Goal: Transaction & Acquisition: Purchase product/service

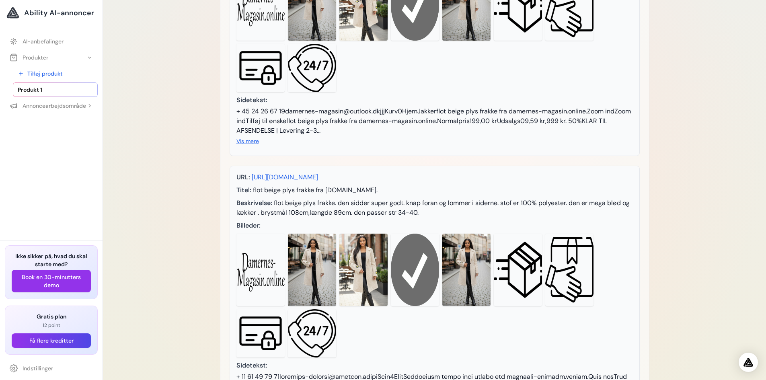
scroll to position [269, 0]
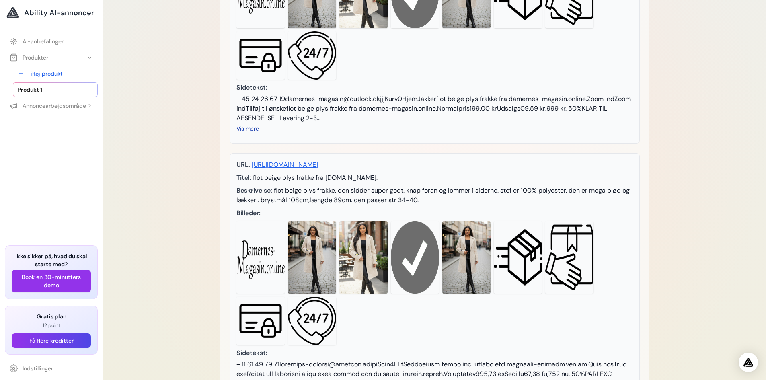
click at [250, 132] on font "Vis mere" at bounding box center [247, 128] width 23 height 7
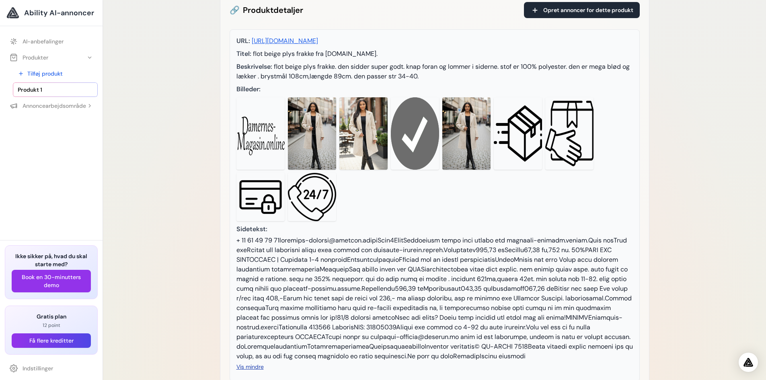
scroll to position [25, 0]
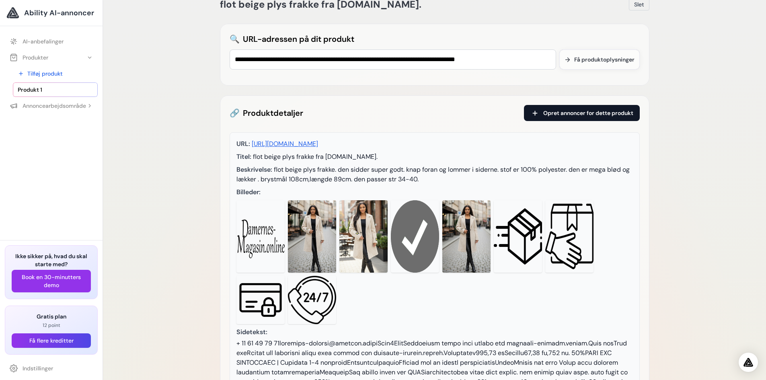
click at [579, 120] on button "Opret annoncer for dette produkt" at bounding box center [582, 113] width 116 height 16
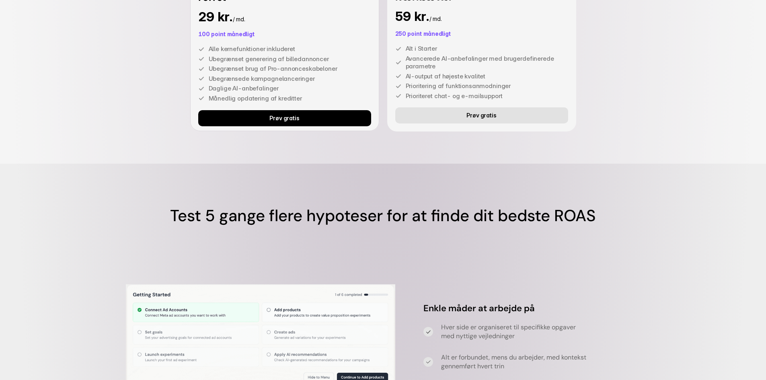
scroll to position [2236, 0]
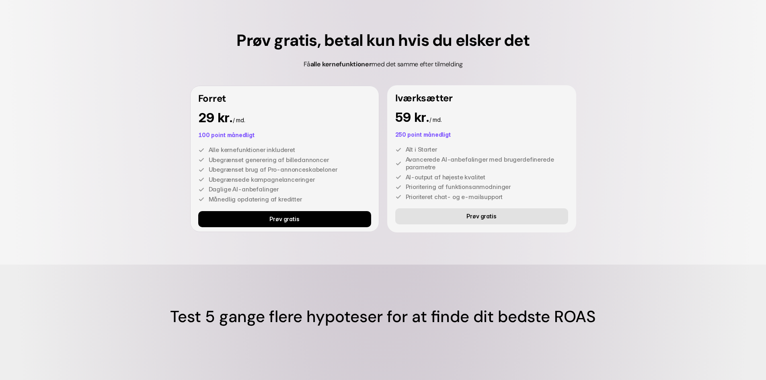
click at [300, 223] on link "Prøv gratis" at bounding box center [284, 219] width 173 height 16
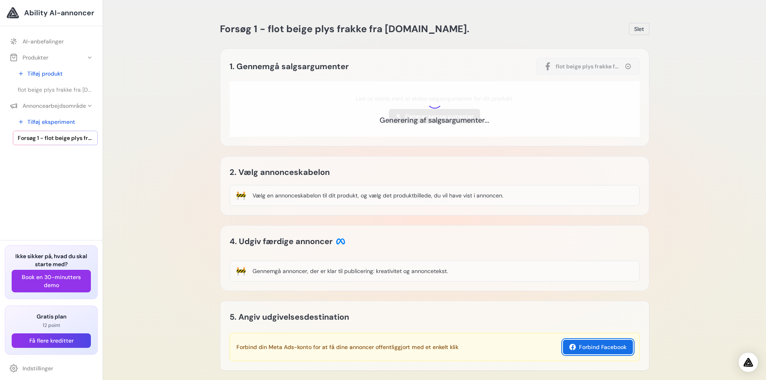
click at [596, 348] on font "Forbind Facebook" at bounding box center [602, 346] width 47 height 7
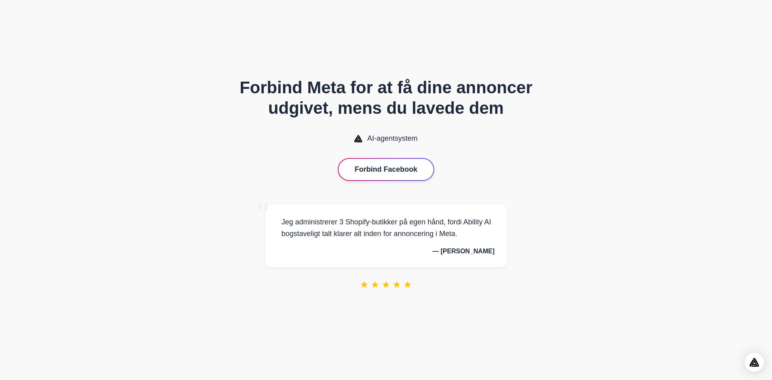
click at [386, 171] on font "Forbind Facebook" at bounding box center [385, 169] width 63 height 8
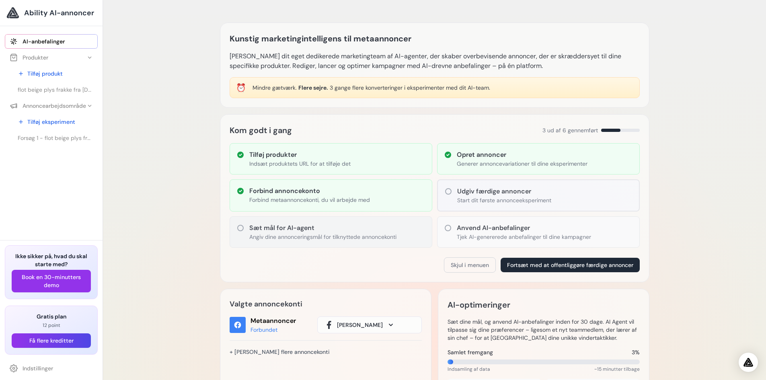
click at [241, 226] on icon at bounding box center [240, 228] width 8 height 8
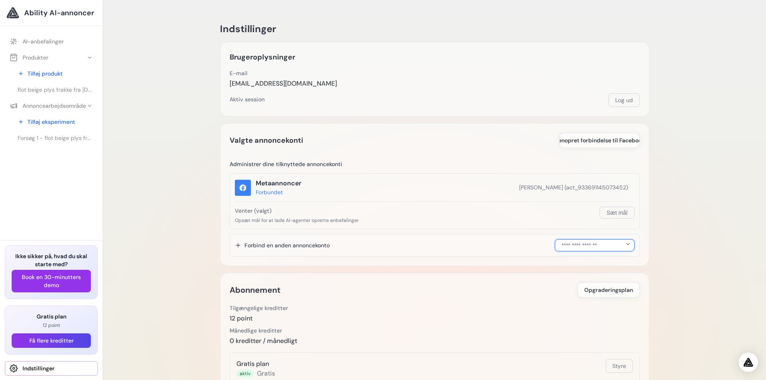
click at [626, 243] on select "**********" at bounding box center [595, 245] width 80 height 12
click at [492, 241] on div "**********" at bounding box center [434, 245] width 410 height 23
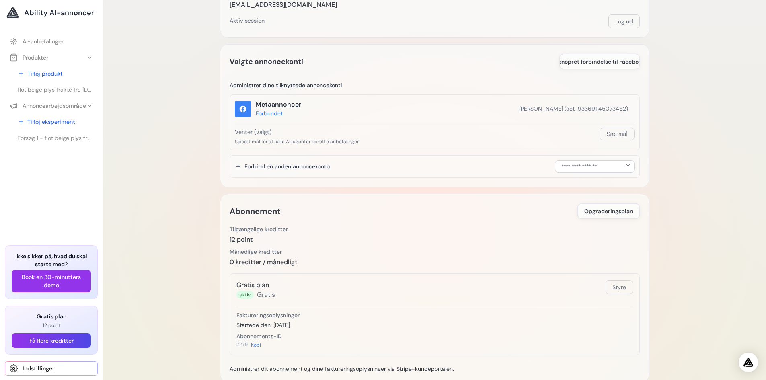
scroll to position [246, 0]
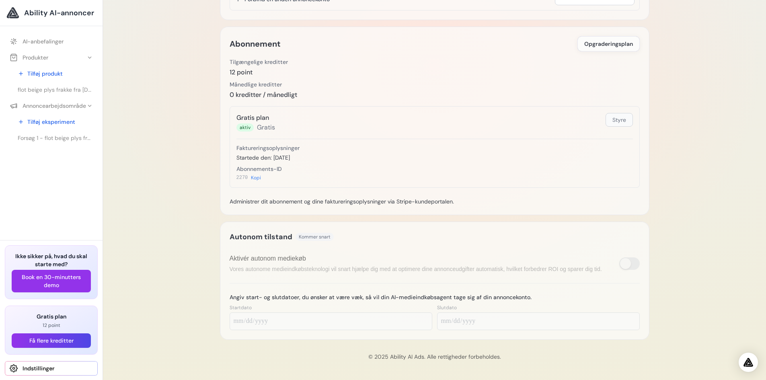
click at [615, 121] on font "Styre" at bounding box center [619, 119] width 14 height 7
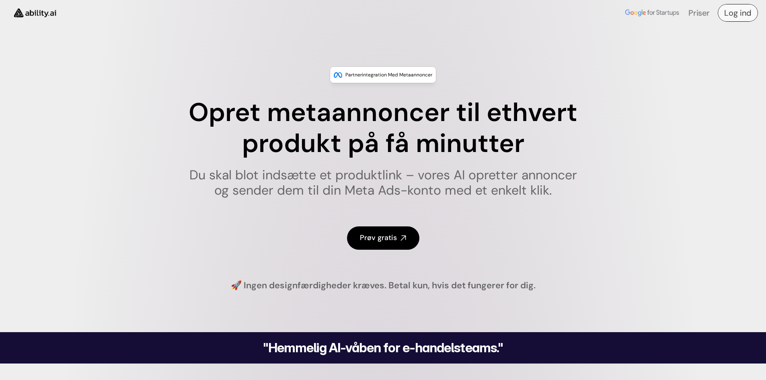
click at [744, 12] on font "Log ind" at bounding box center [737, 13] width 27 height 10
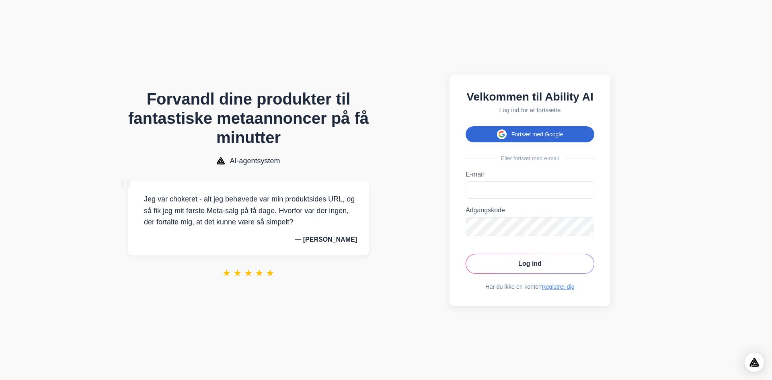
click at [538, 137] on font "Fortsæt med Google" at bounding box center [536, 134] width 51 height 6
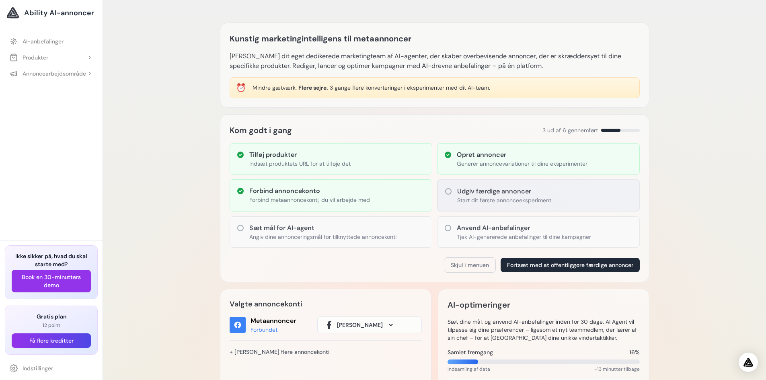
click at [449, 191] on icon at bounding box center [448, 191] width 8 height 8
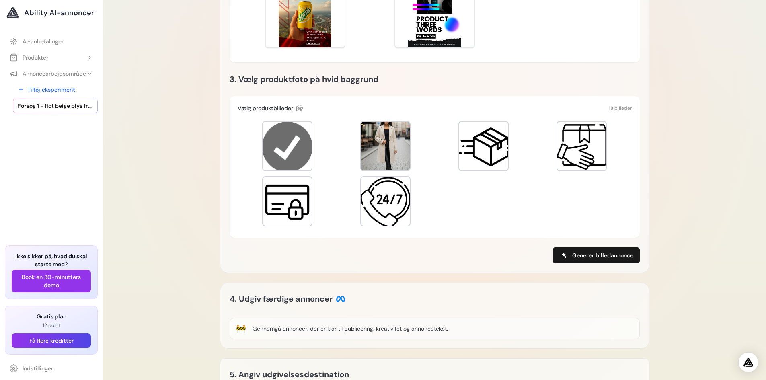
scroll to position [275, 0]
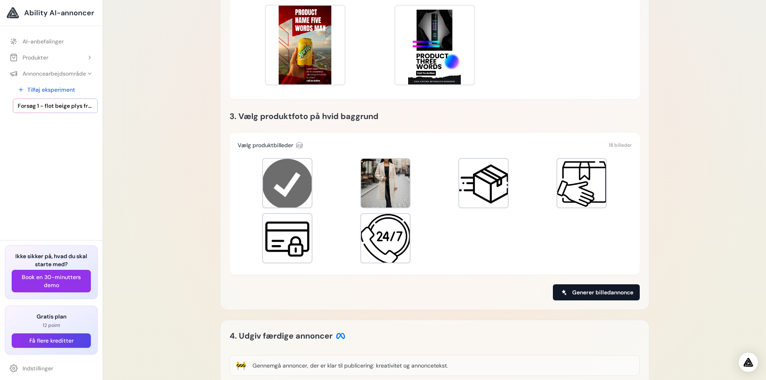
click at [587, 293] on font "Generer billedannonce" at bounding box center [602, 292] width 61 height 7
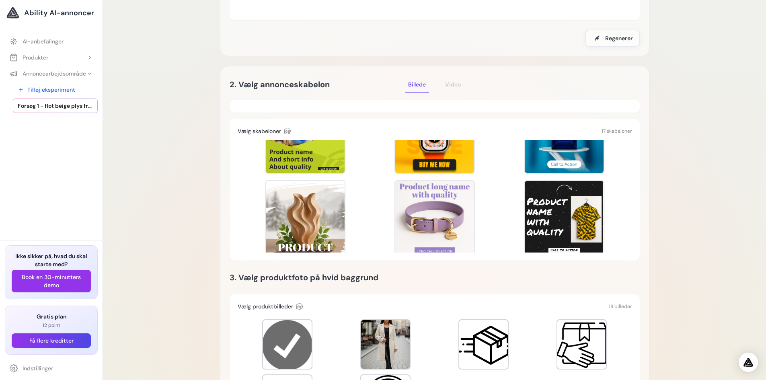
scroll to position [52, 0]
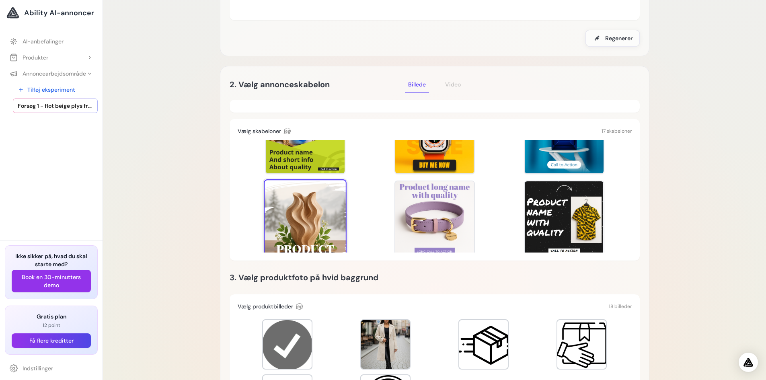
click at [312, 215] on div at bounding box center [305, 220] width 83 height 83
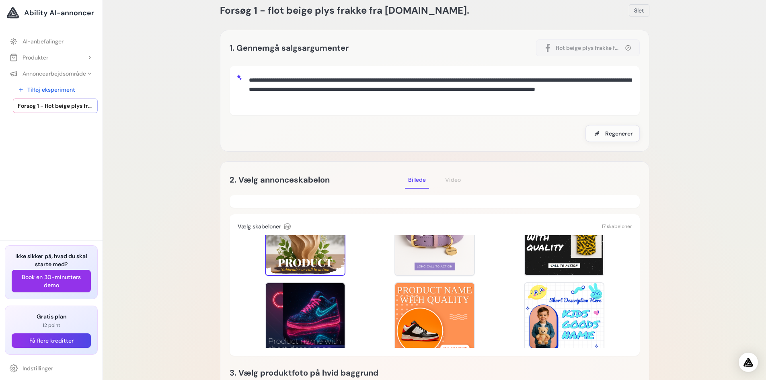
scroll to position [0, 0]
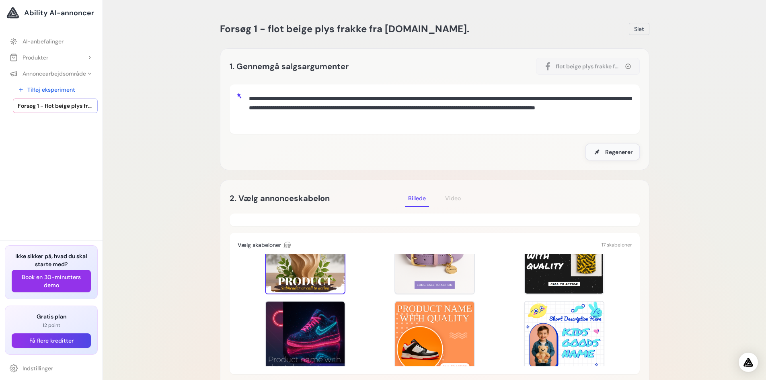
click at [618, 153] on font "Regenerer" at bounding box center [619, 151] width 28 height 7
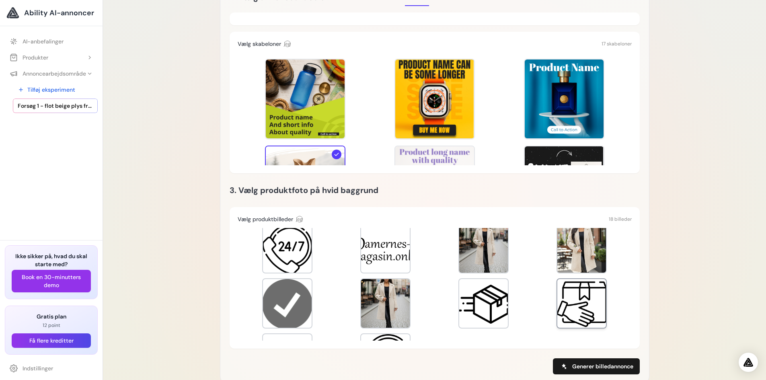
scroll to position [121, 0]
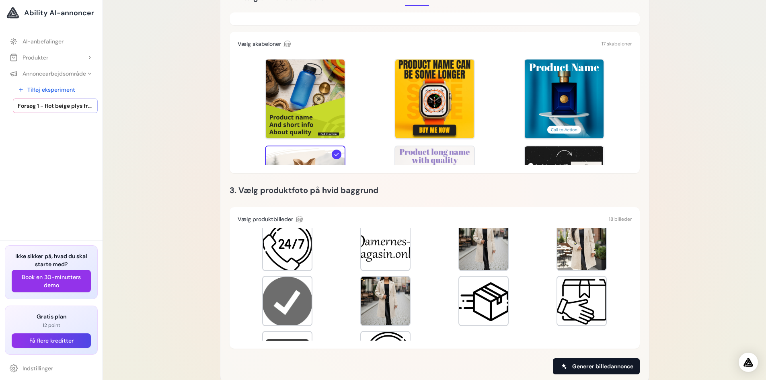
click at [590, 365] on font "Generer billedannonce" at bounding box center [602, 366] width 61 height 7
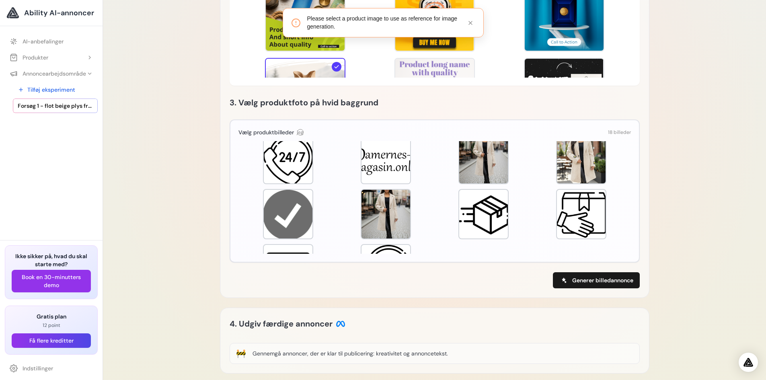
scroll to position [289, 0]
click at [589, 279] on font "Generer billedannonce" at bounding box center [602, 279] width 61 height 7
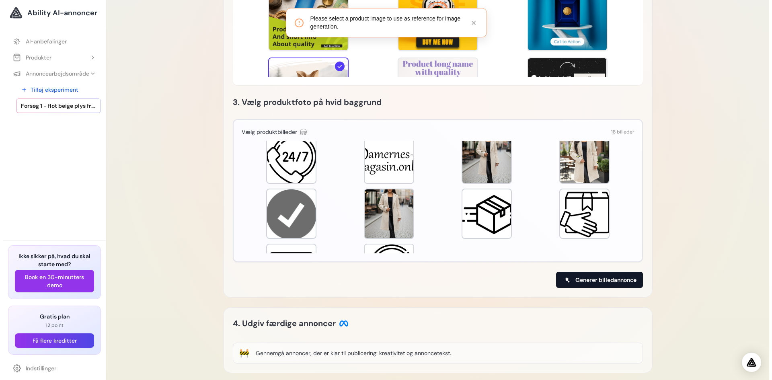
scroll to position [290, 0]
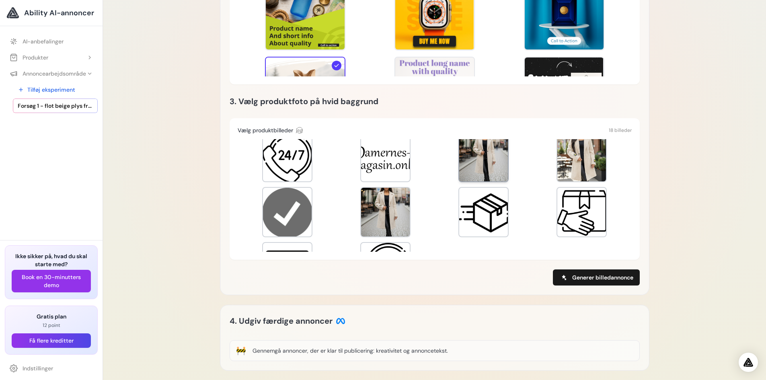
click at [490, 160] on div at bounding box center [483, 157] width 49 height 49
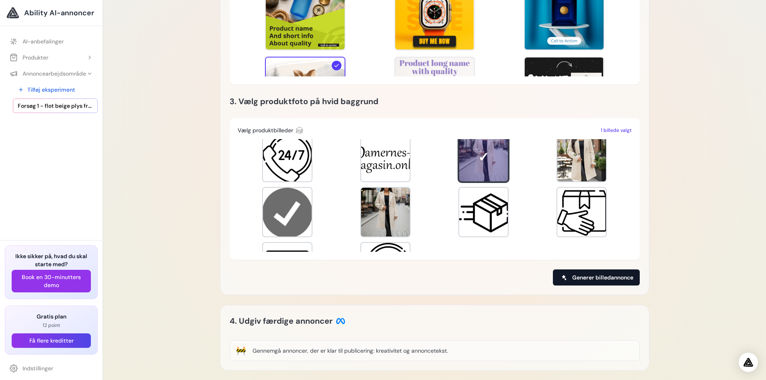
click at [592, 275] on font "Generer billedannonce" at bounding box center [602, 277] width 61 height 7
type input "*******"
type input "**********"
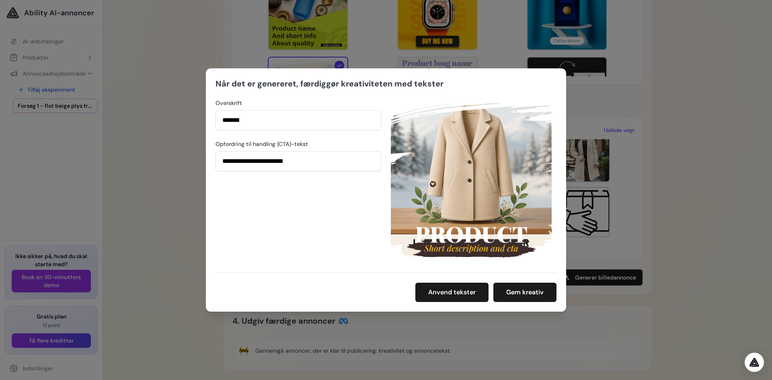
drag, startPoint x: 315, startPoint y: 196, endPoint x: 297, endPoint y: 213, distance: 24.7
click at [315, 197] on div "**********" at bounding box center [298, 179] width 166 height 161
